Goal: Information Seeking & Learning: Learn about a topic

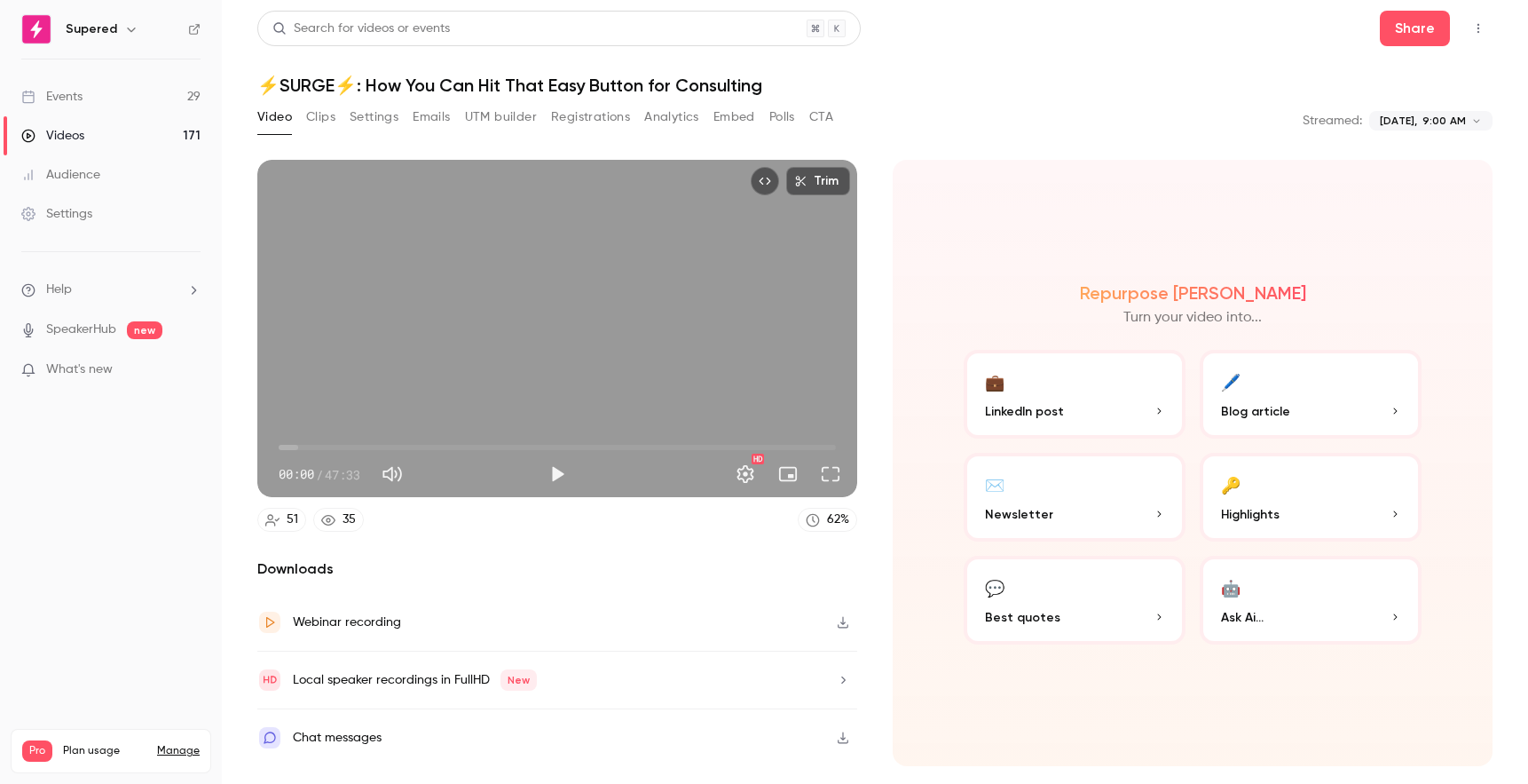
click at [89, 99] on link "Events 29" at bounding box center [110, 97] width 222 height 39
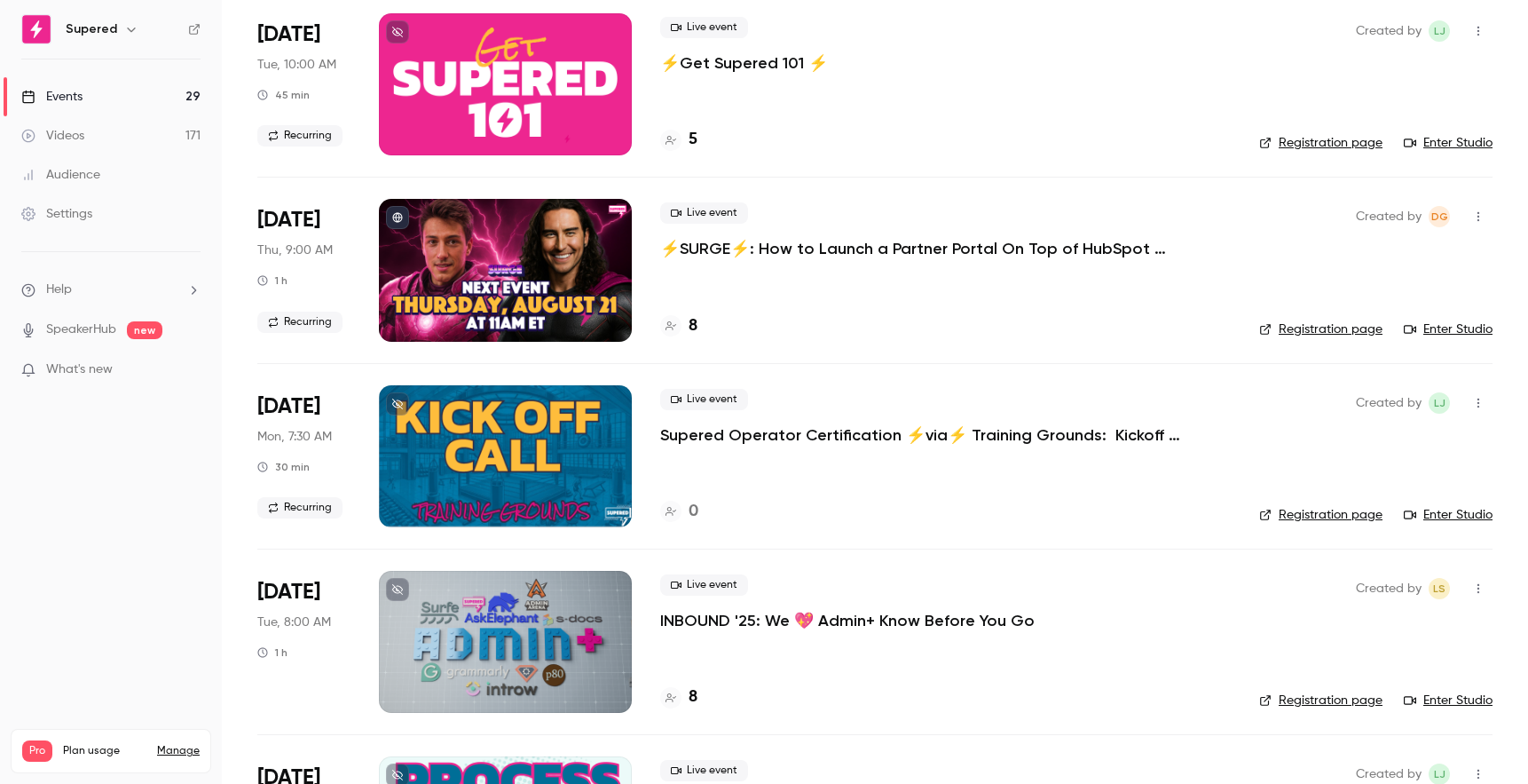
scroll to position [144, 0]
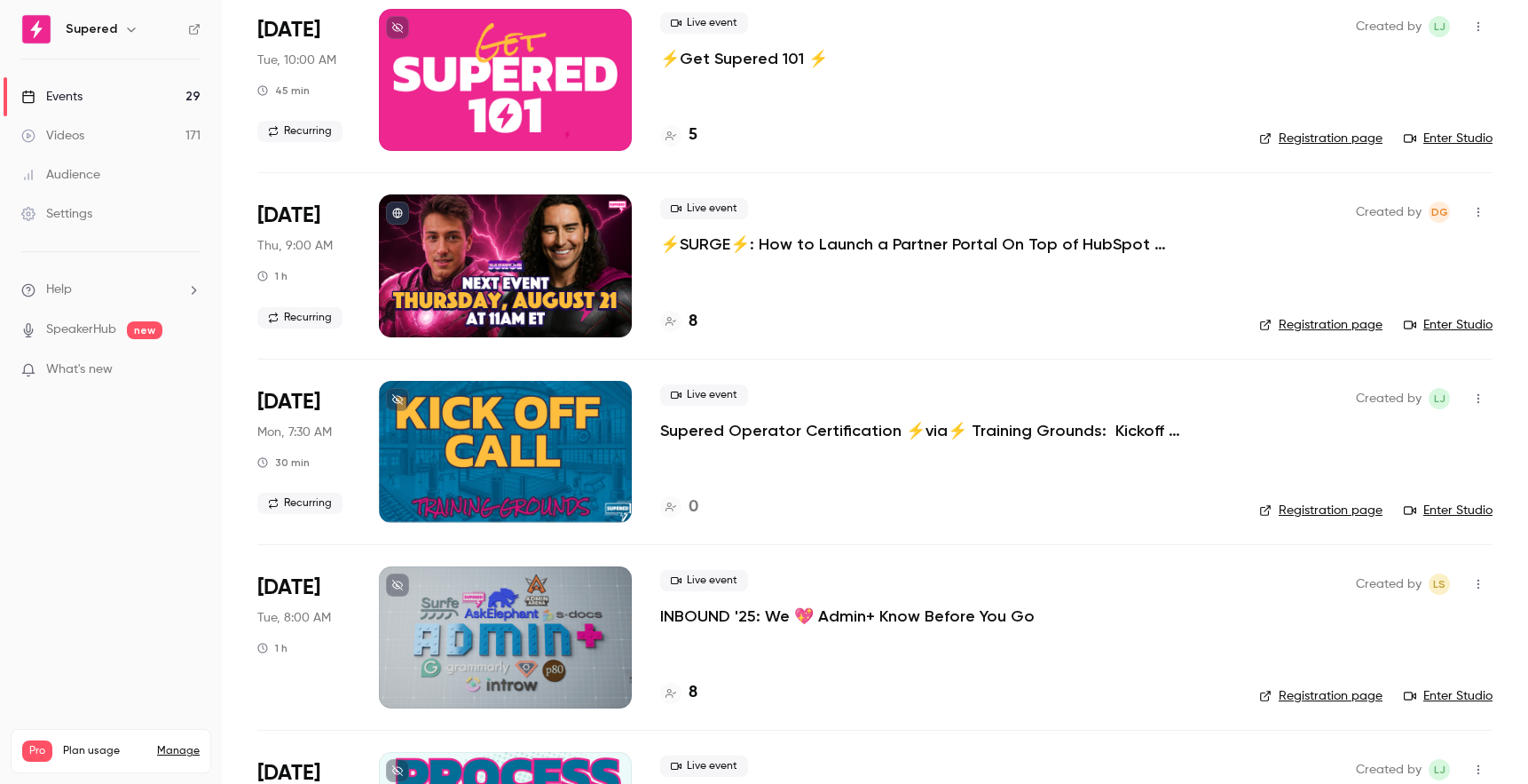
click at [1330, 319] on link "Registration page" at bounding box center [1321, 324] width 123 height 17
click at [743, 612] on p "INBOUND '25: We 💖 Admin+ Know Before You Go" at bounding box center [847, 615] width 374 height 21
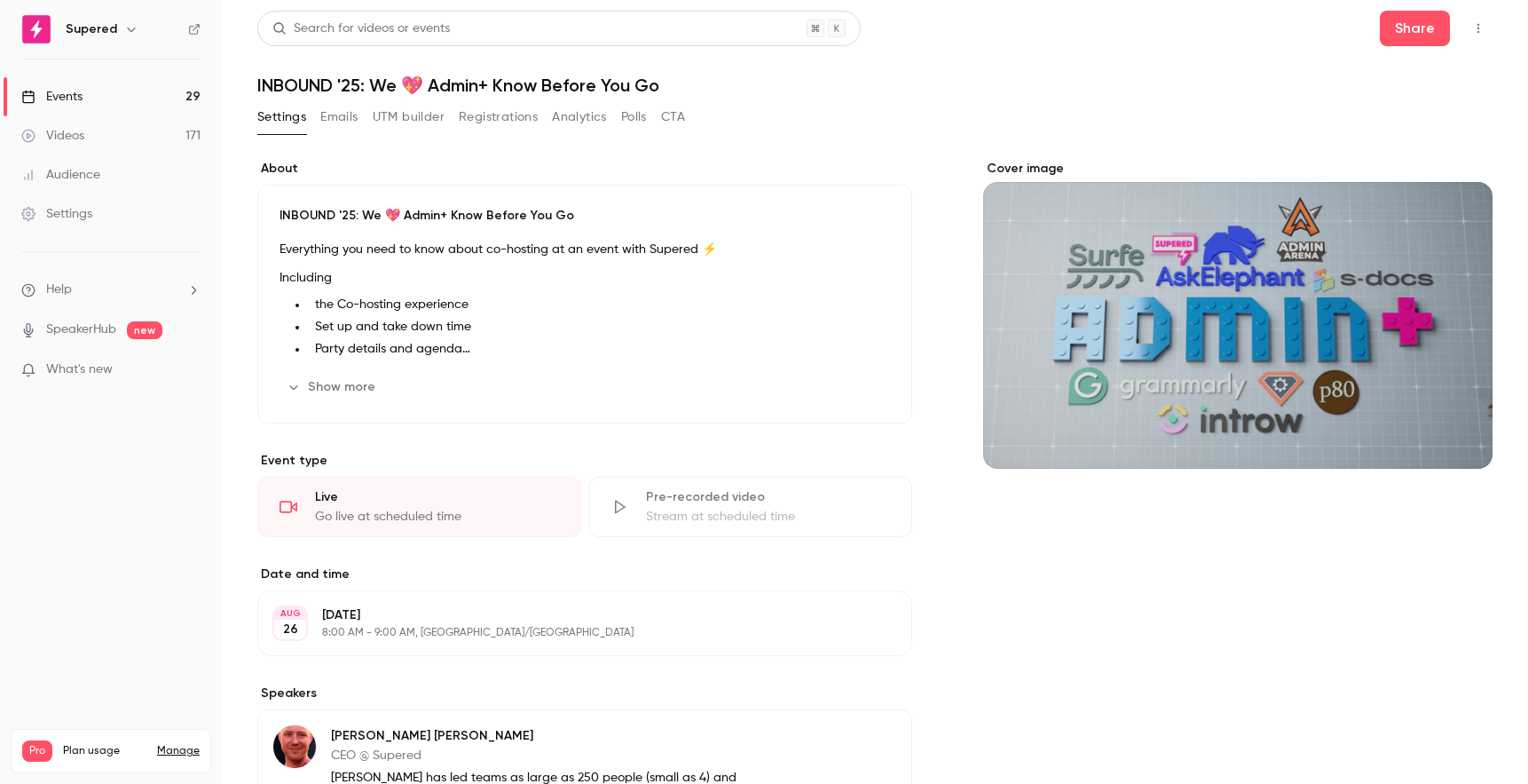
scroll to position [74, 0]
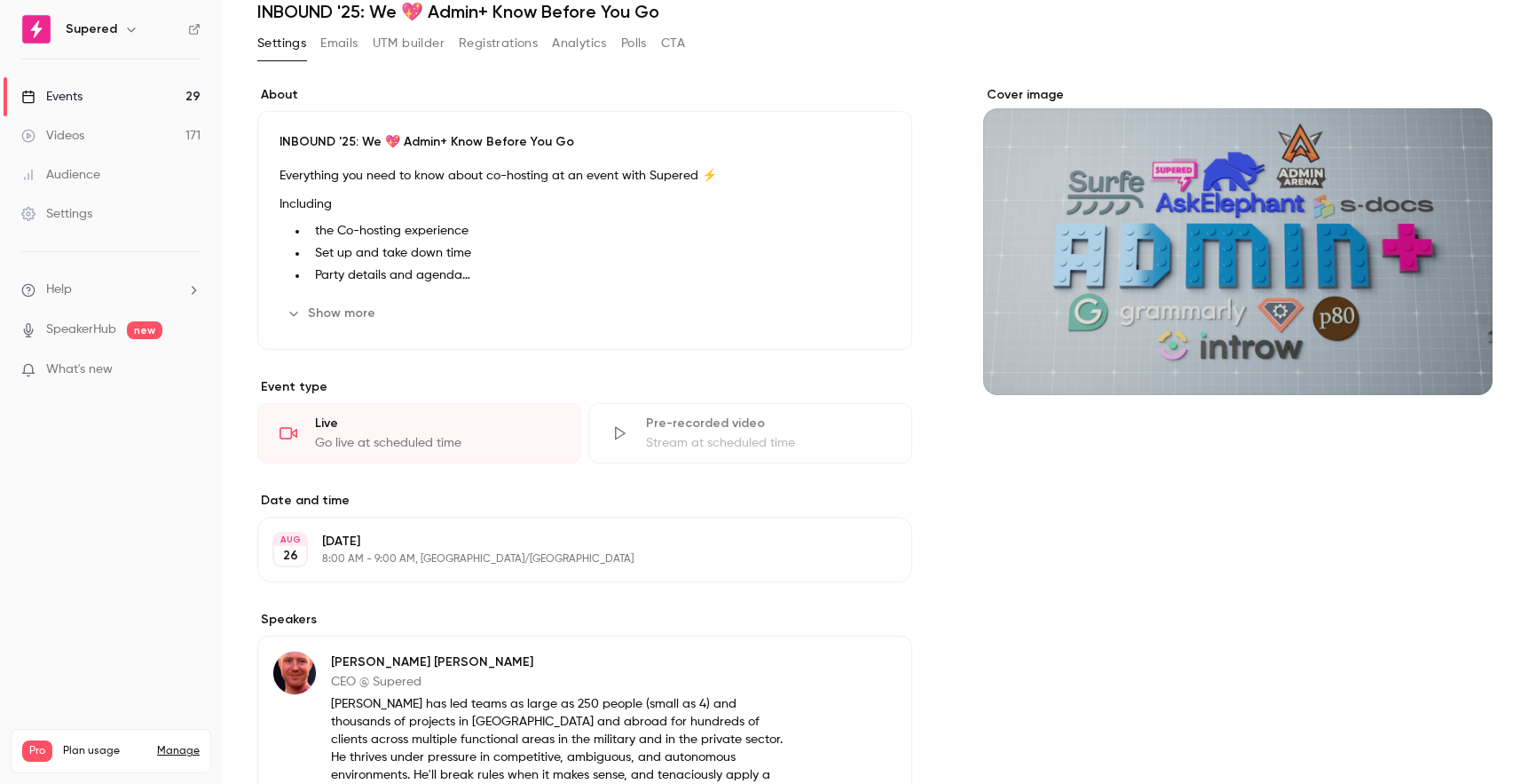
drag, startPoint x: 361, startPoint y: 304, endPoint x: 469, endPoint y: 345, distance: 115.5
click at [361, 304] on button "Show more" at bounding box center [332, 313] width 107 height 28
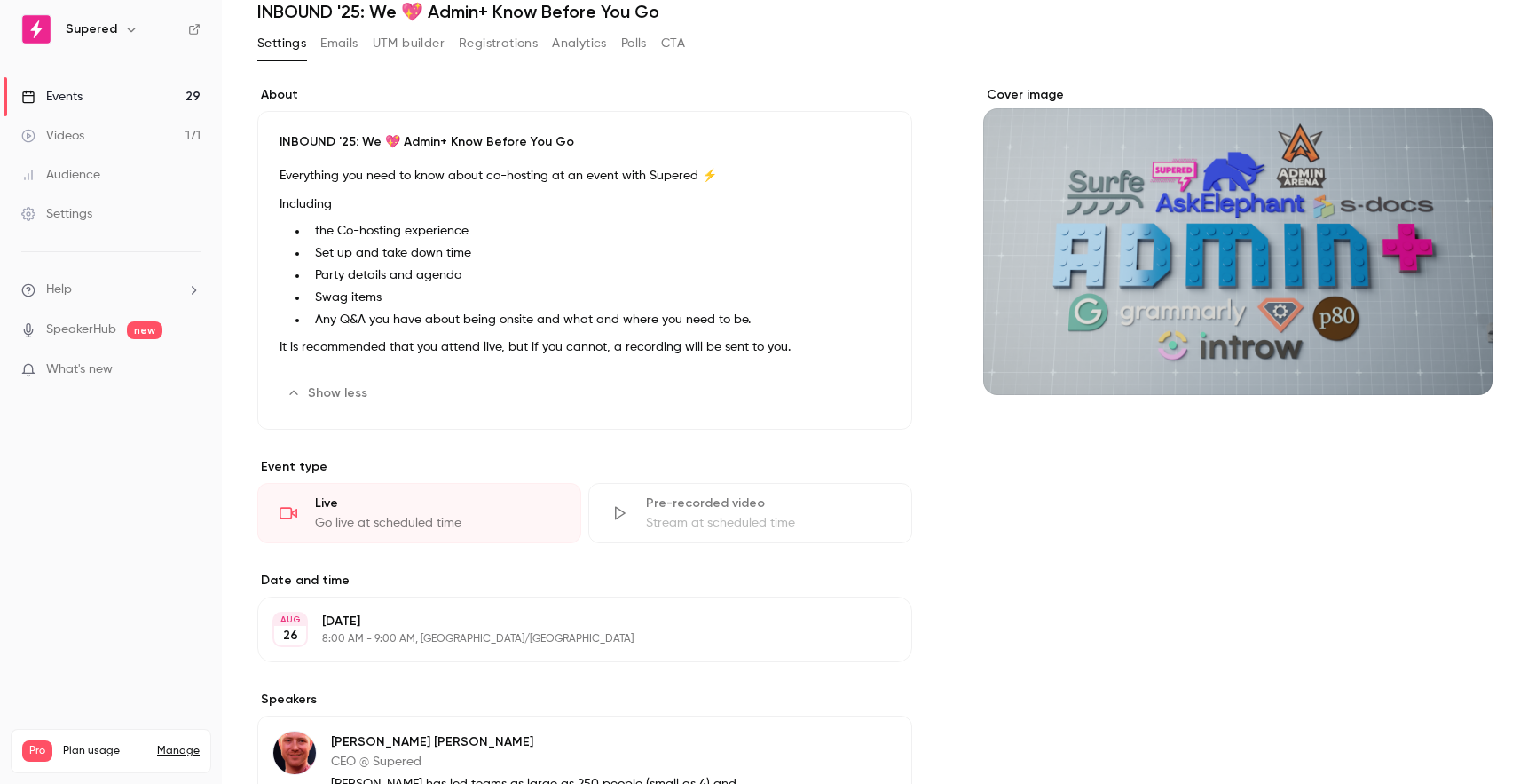
scroll to position [0, 0]
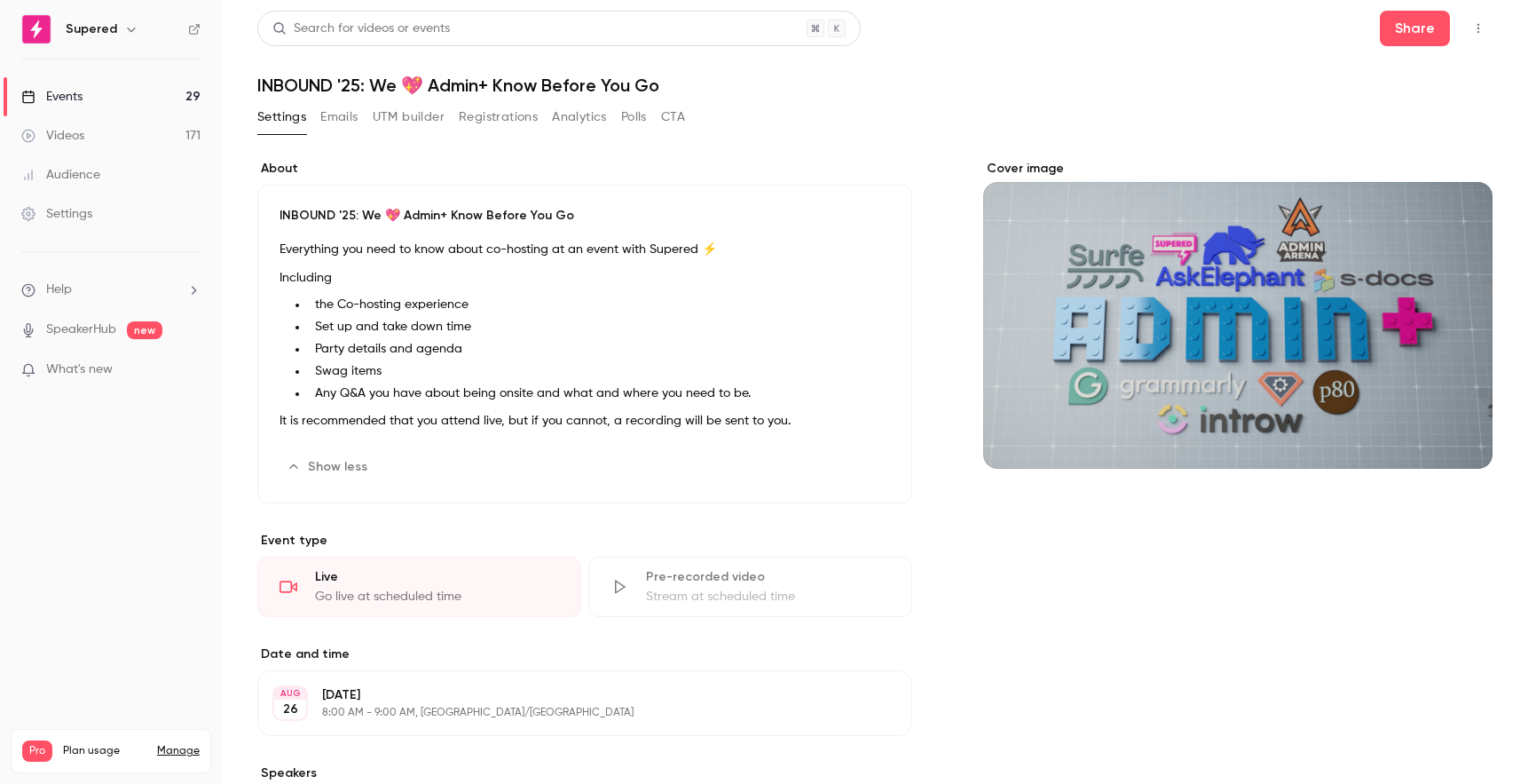
click at [105, 93] on link "Events 29" at bounding box center [110, 97] width 222 height 39
